Goal: Information Seeking & Learning: Learn about a topic

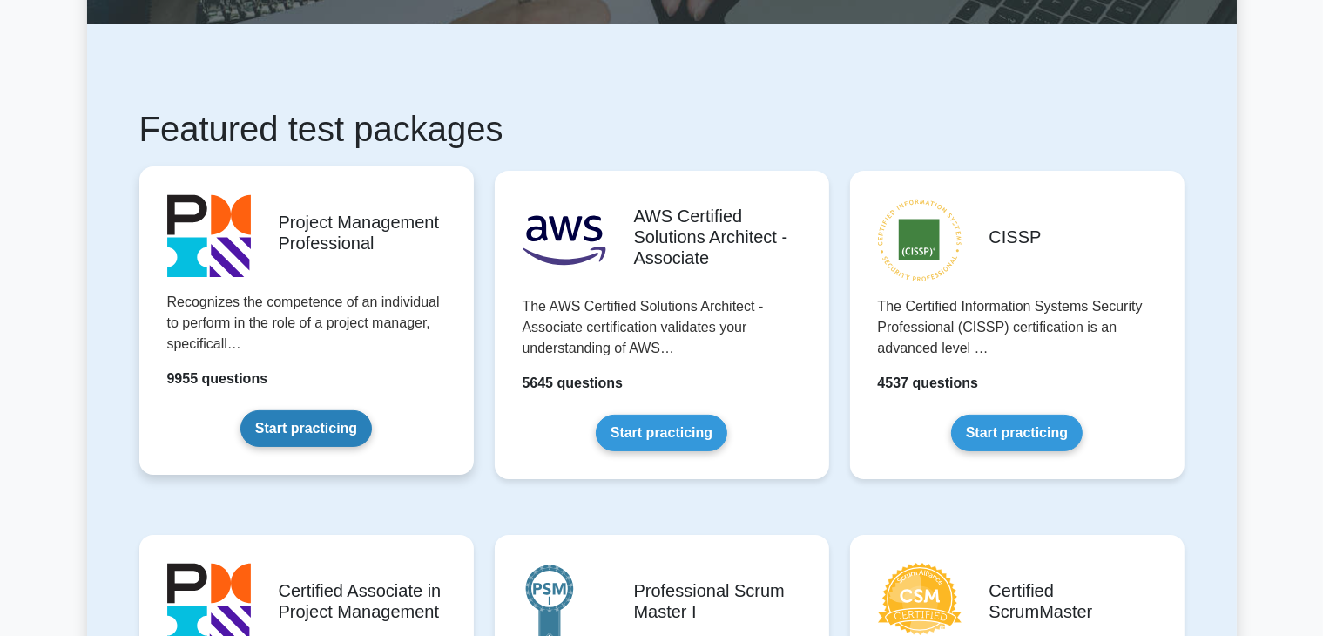
scroll to position [348, 0]
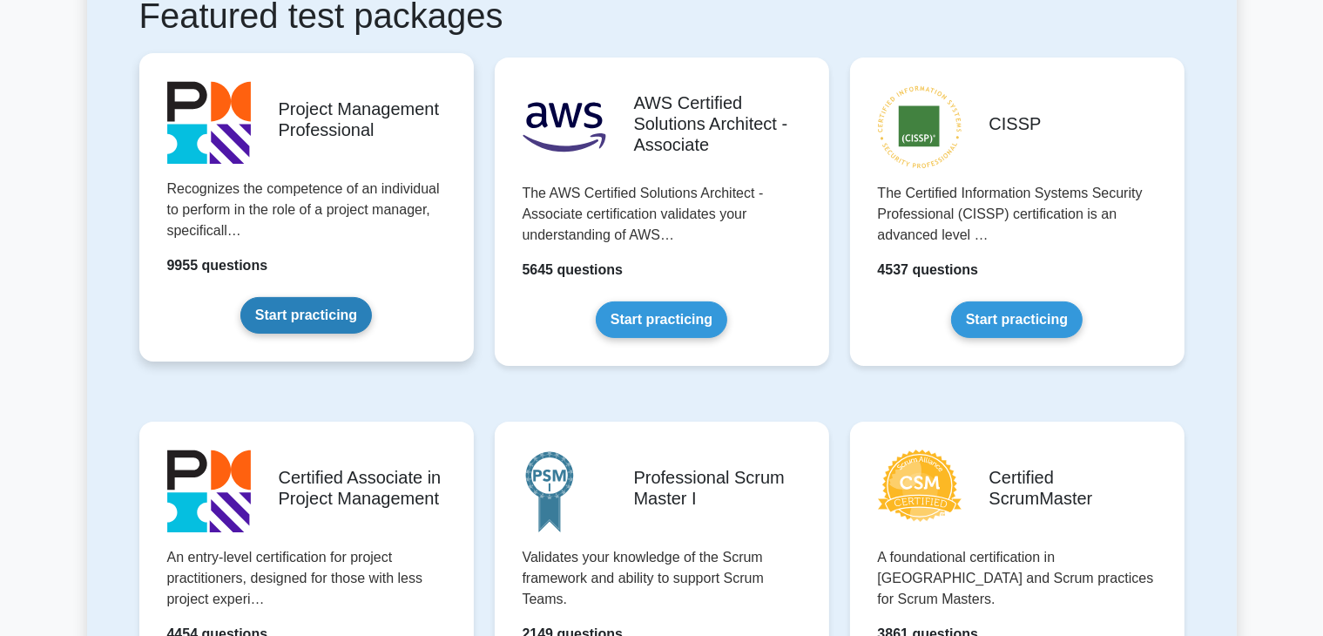
click at [330, 318] on link "Start practicing" at bounding box center [305, 315] width 131 height 37
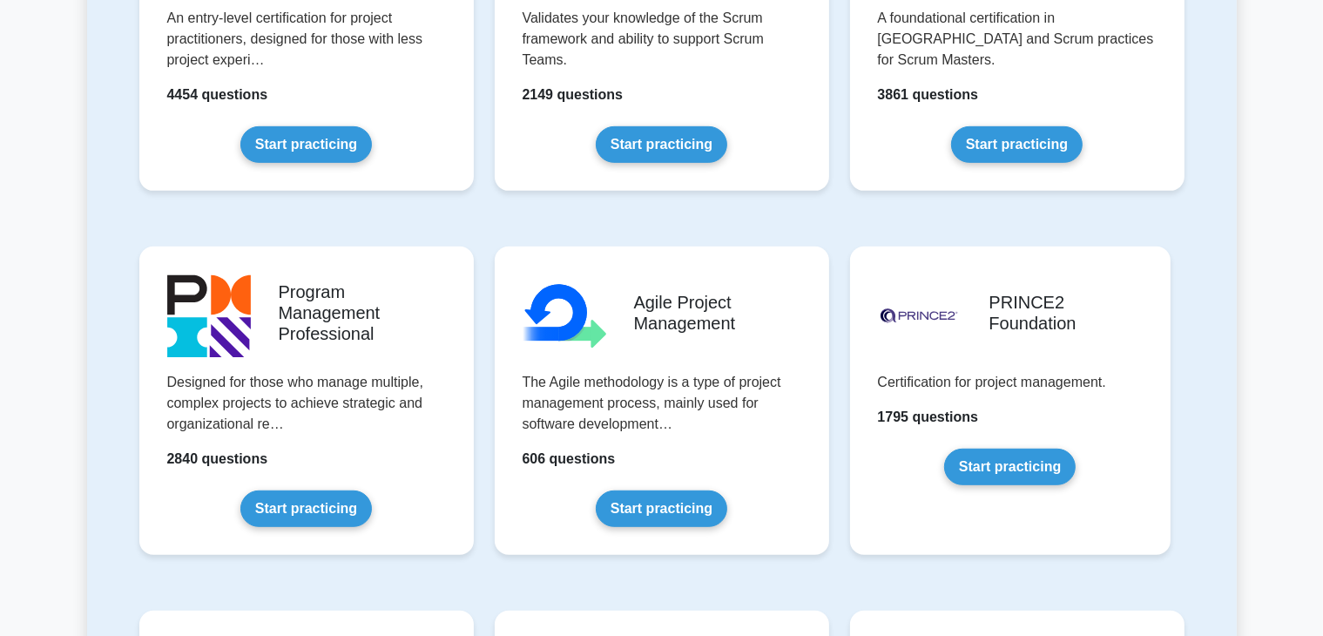
scroll to position [610, 0]
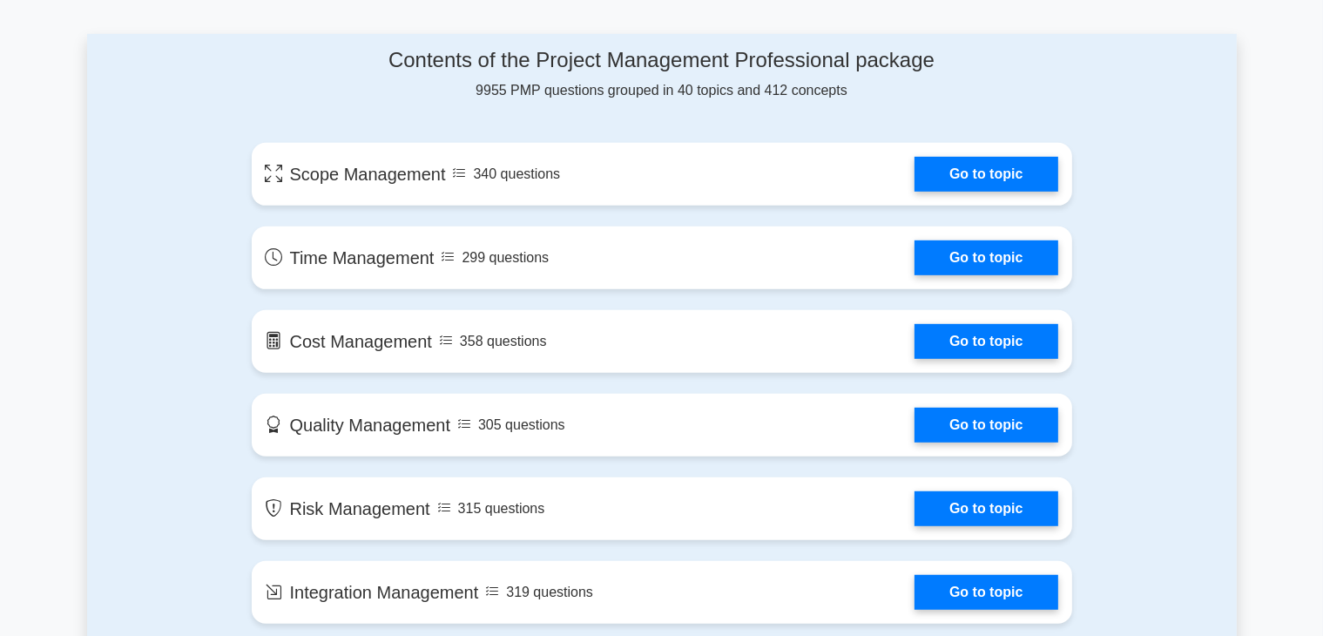
scroll to position [900, 0]
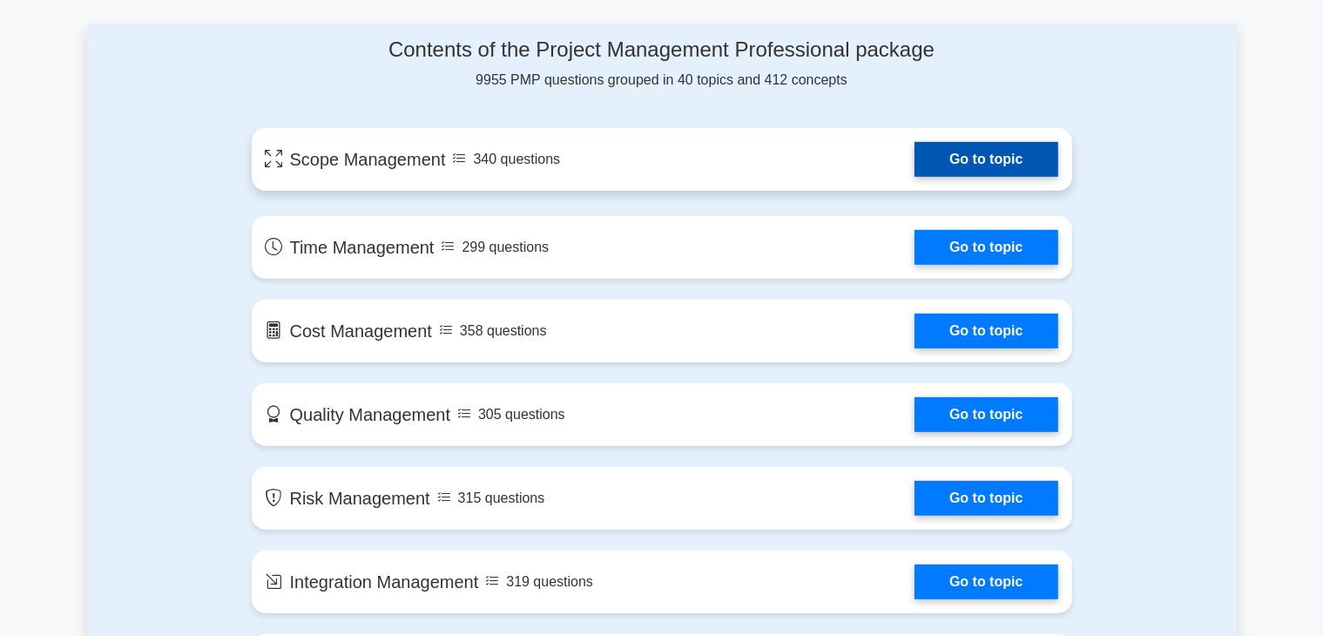
click at [914, 168] on link "Go to topic" at bounding box center [985, 159] width 143 height 35
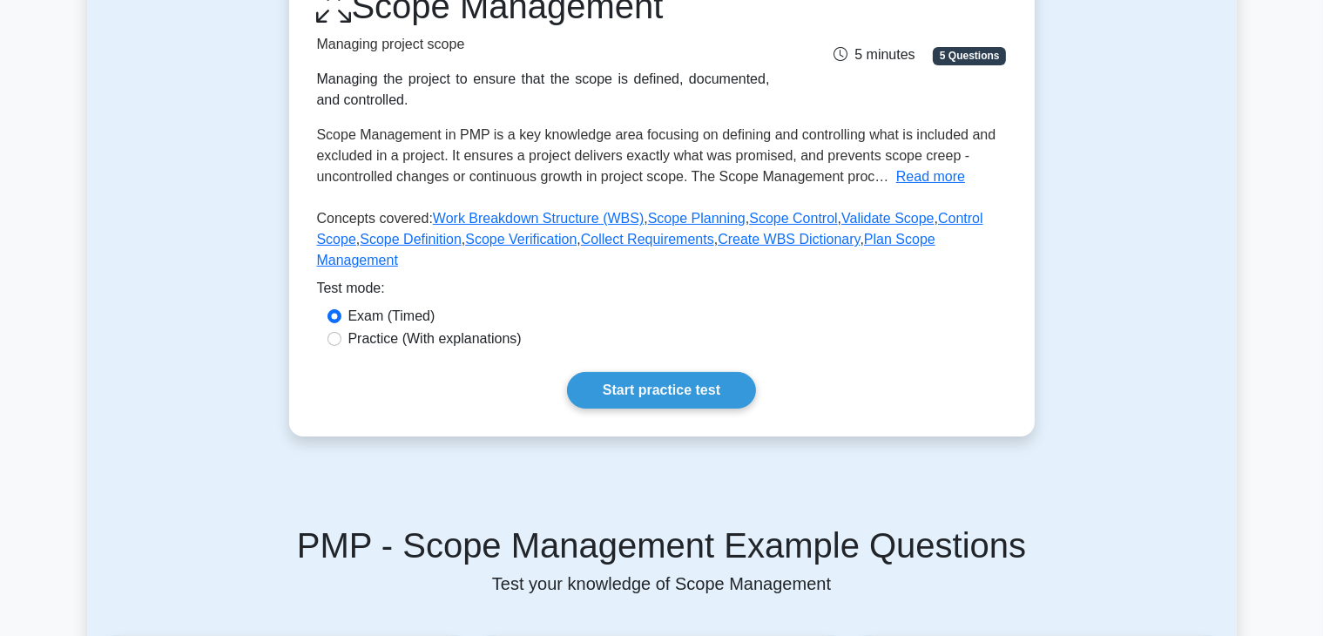
scroll to position [174, 0]
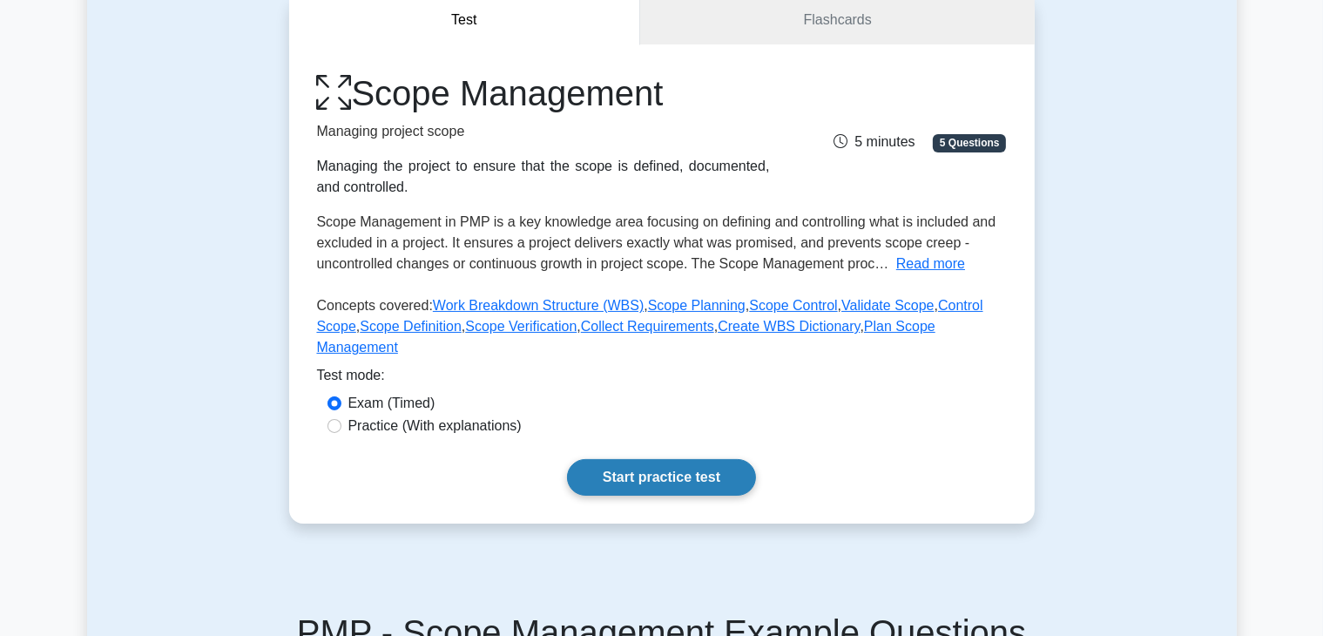
click at [655, 459] on link "Start practice test" at bounding box center [661, 477] width 189 height 37
